Goal: Check status: Check status

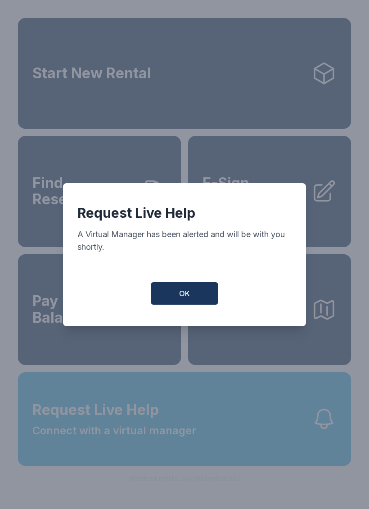
click at [191, 296] on button "OK" at bounding box center [185, 293] width 68 height 23
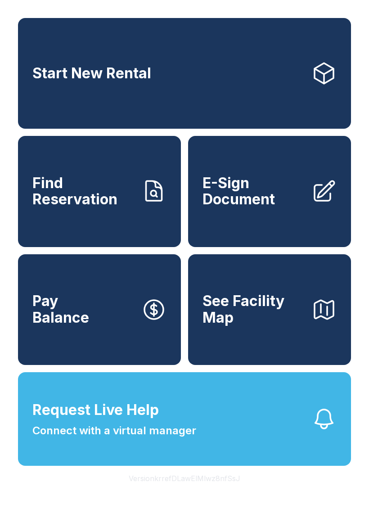
click at [297, 93] on link "Start New Rental" at bounding box center [184, 73] width 333 height 111
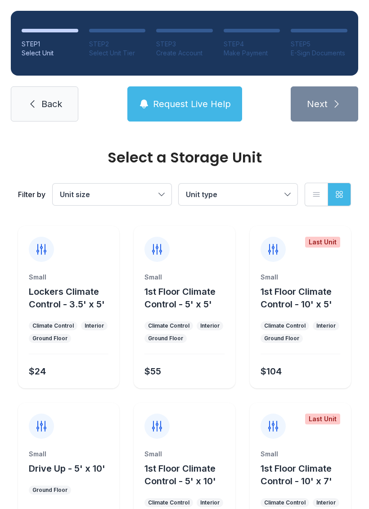
click at [53, 100] on span "Back" at bounding box center [51, 104] width 21 height 13
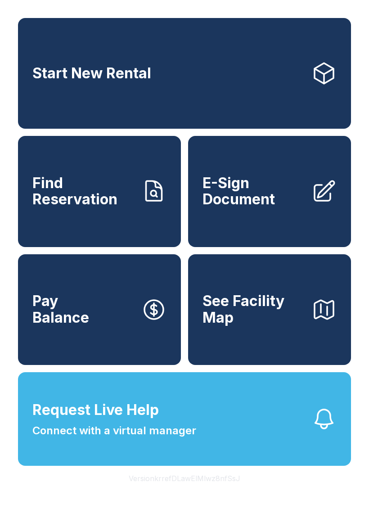
click at [67, 183] on link "Find Reservation" at bounding box center [99, 191] width 163 height 111
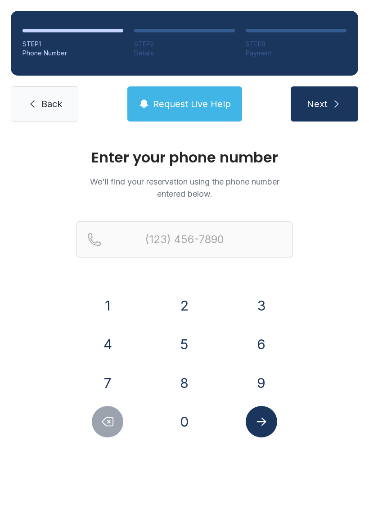
click at [195, 375] on button "8" at bounding box center [185, 384] width 32 height 32
click at [177, 414] on button "0" at bounding box center [185, 422] width 32 height 32
click at [277, 296] on div "3" at bounding box center [261, 306] width 63 height 32
click at [261, 291] on button "3" at bounding box center [262, 306] width 32 height 32
click at [262, 381] on button "9" at bounding box center [262, 384] width 32 height 32
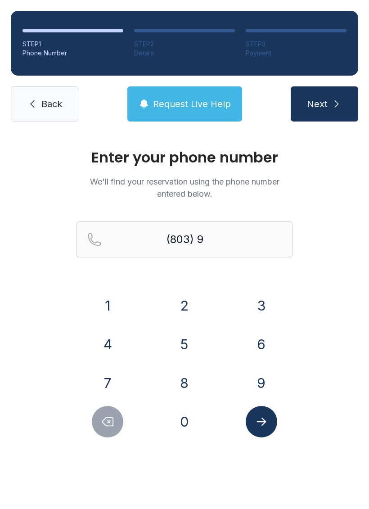
click at [111, 297] on button "1" at bounding box center [108, 306] width 32 height 32
click at [182, 334] on button "5" at bounding box center [185, 345] width 32 height 32
click at [105, 307] on button "1" at bounding box center [108, 306] width 32 height 32
click at [186, 427] on button "0" at bounding box center [185, 422] width 32 height 32
click at [186, 318] on button "2" at bounding box center [185, 306] width 32 height 32
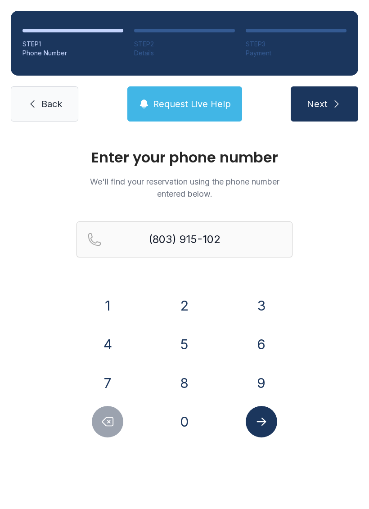
click at [179, 421] on button "0" at bounding box center [185, 422] width 32 height 32
type input "[PHONE_NUMBER]"
click at [262, 429] on button "Submit lookup form" at bounding box center [262, 422] width 32 height 32
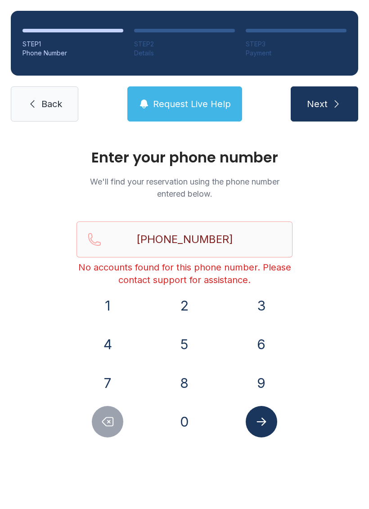
click at [29, 107] on icon at bounding box center [32, 104] width 11 height 11
